Goal: Check status

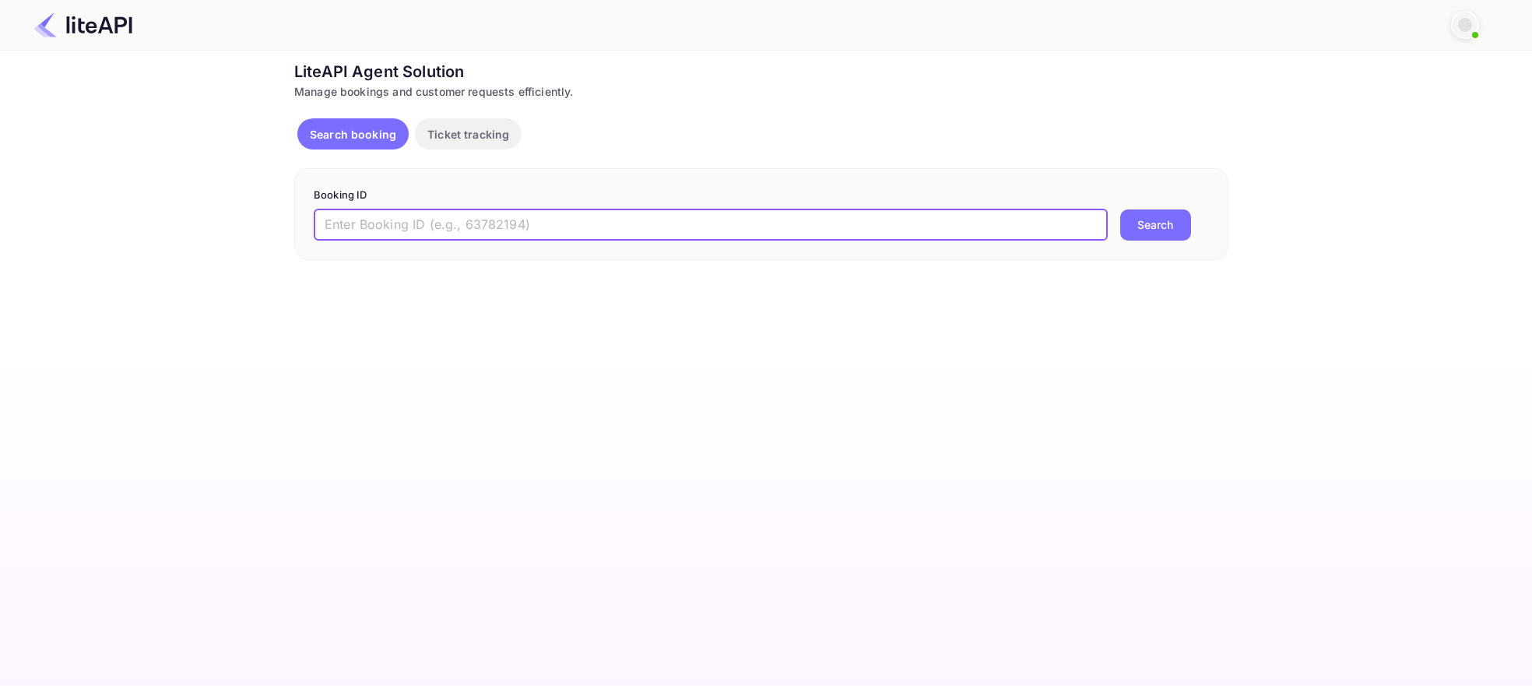
click at [470, 223] on input "text" at bounding box center [711, 224] width 794 height 31
paste input "ehdq7UBCg"
type input "ehdq7UBCg"
click at [1148, 216] on button "Search" at bounding box center [1155, 224] width 71 height 31
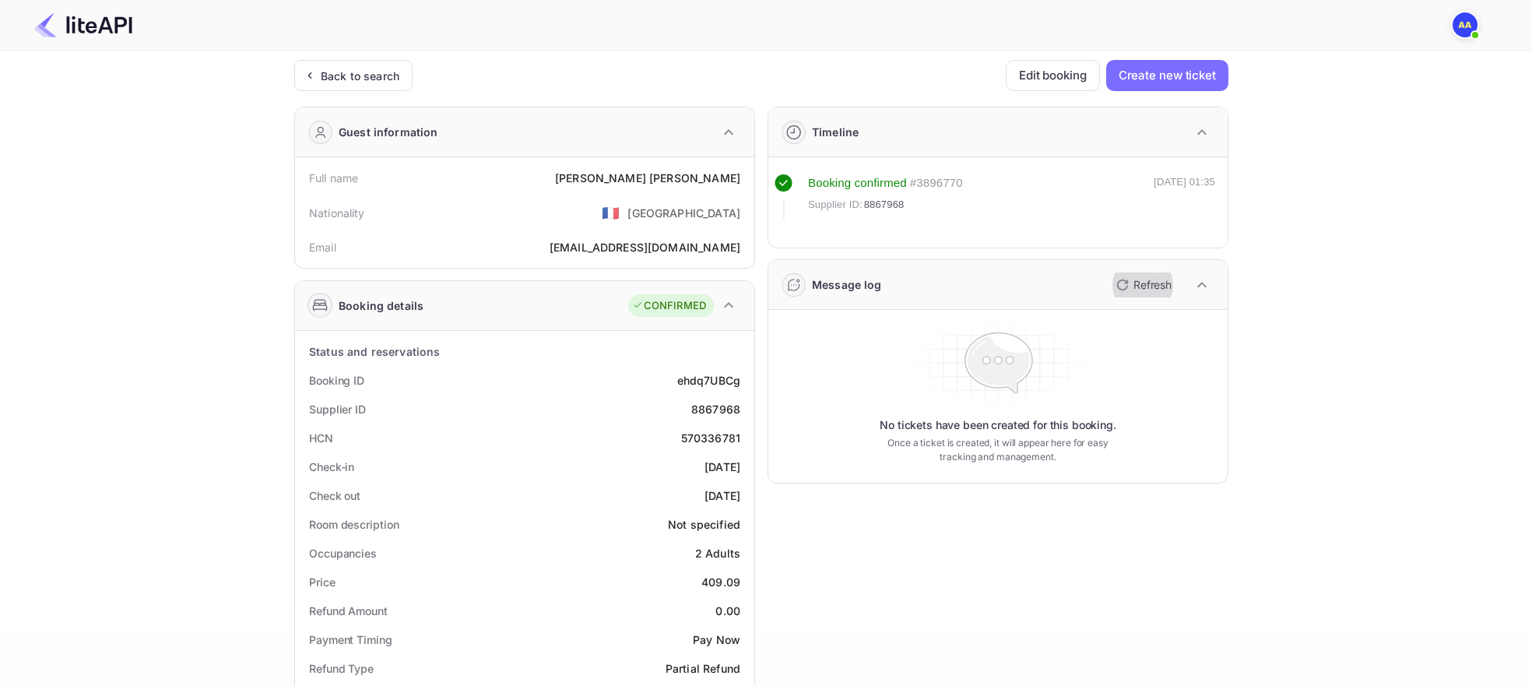
click at [1160, 285] on p "Refresh" at bounding box center [1152, 284] width 38 height 16
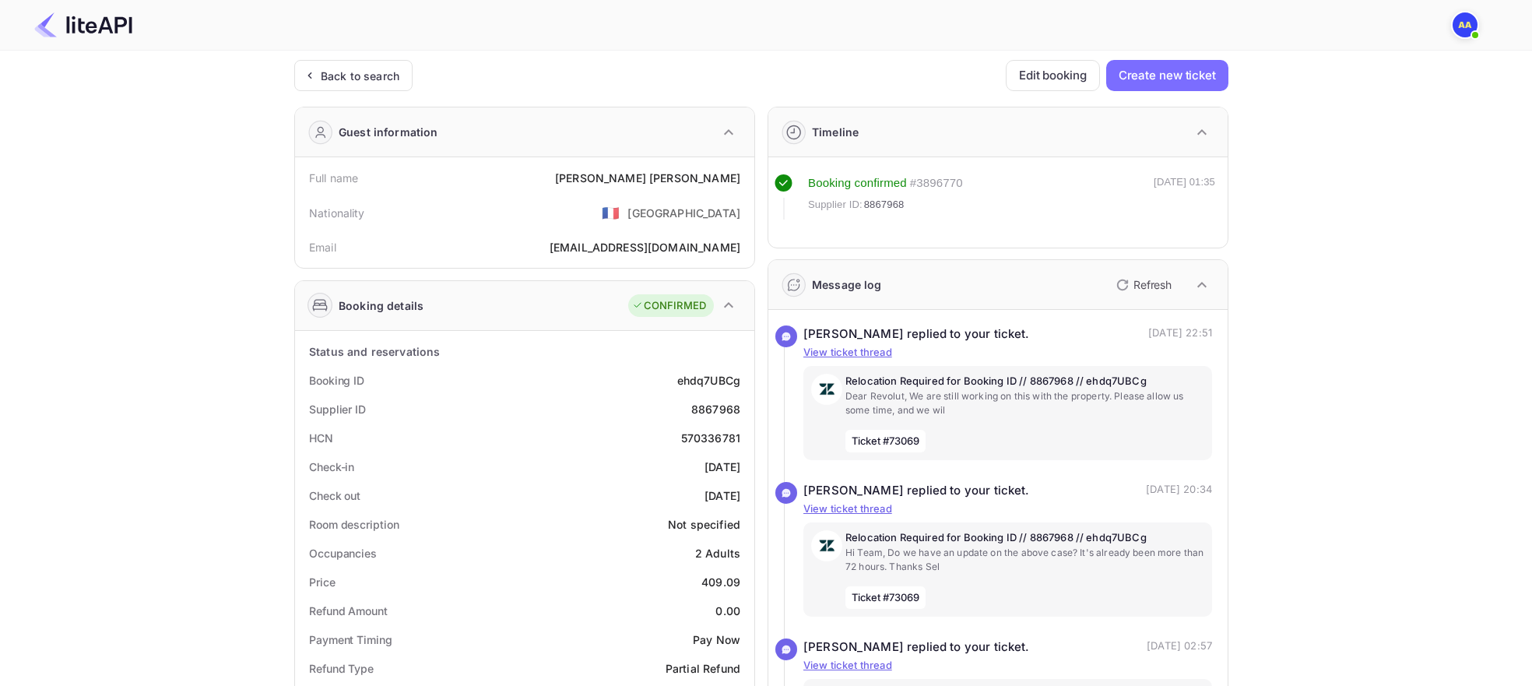
click at [1111, 283] on button "Refresh" at bounding box center [1142, 284] width 71 height 25
click at [1131, 278] on button "Refresh" at bounding box center [1142, 284] width 71 height 25
click at [1017, 393] on p "Dear Revolut, We are still working on this with the property. Please allow us s…" at bounding box center [1024, 403] width 359 height 28
click at [1159, 401] on p "Dear Revolut, We are still working on this with the property. Please allow us s…" at bounding box center [1024, 403] width 359 height 28
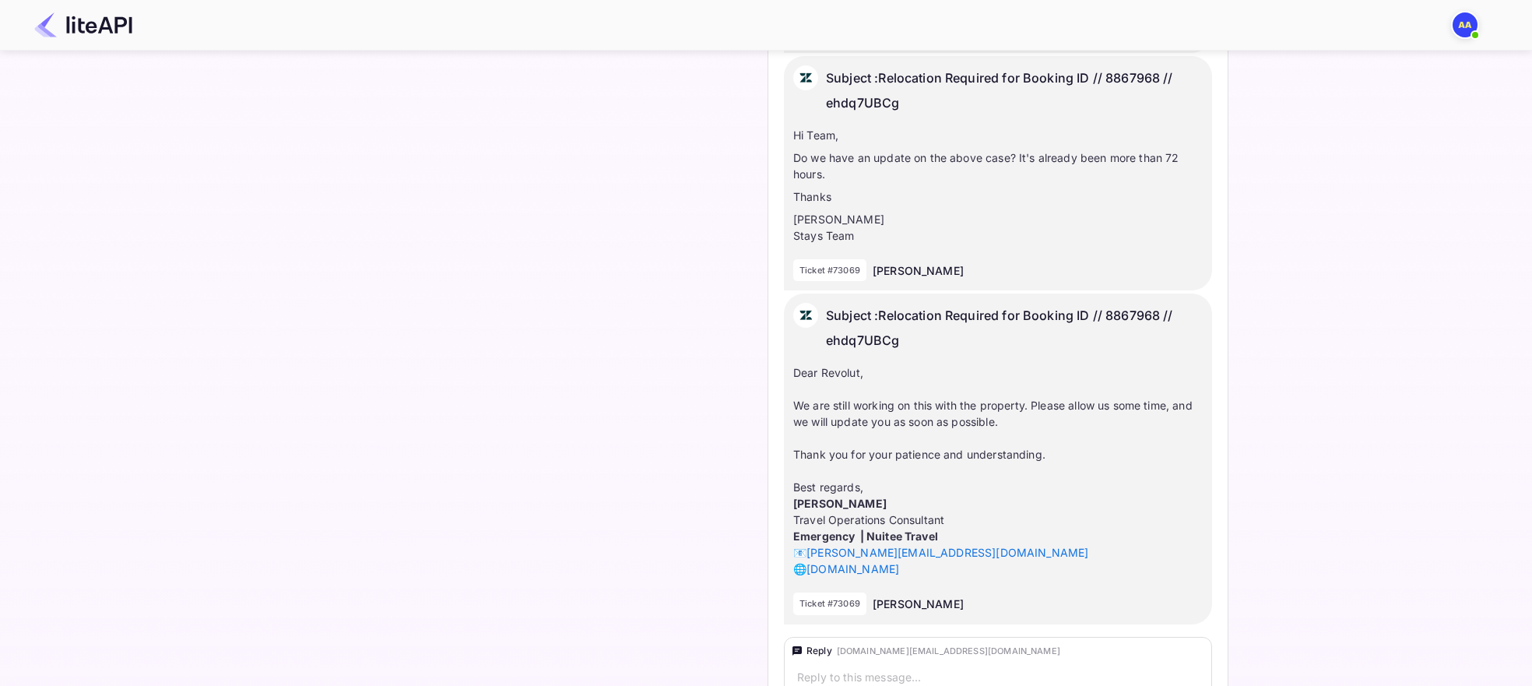
scroll to position [6185, 0]
